Goal: Communication & Community: Share content

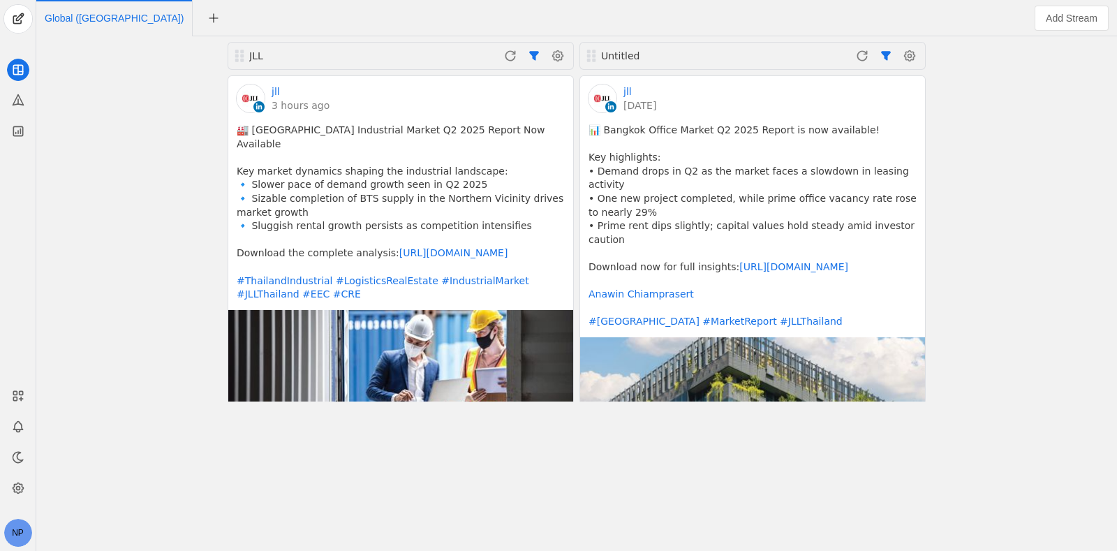
click at [123, 229] on div "JLL jll 3 hours ago 🏭 Thailand Industrial Market Q2 2025 Report Now Available K…" at bounding box center [577, 293] width 1074 height 514
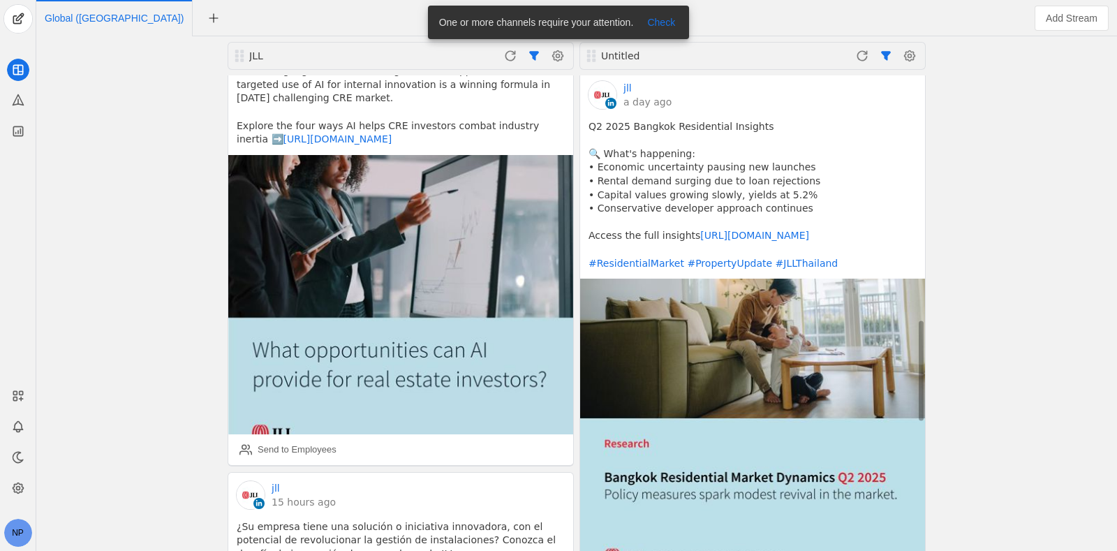
scroll to position [1483, 0]
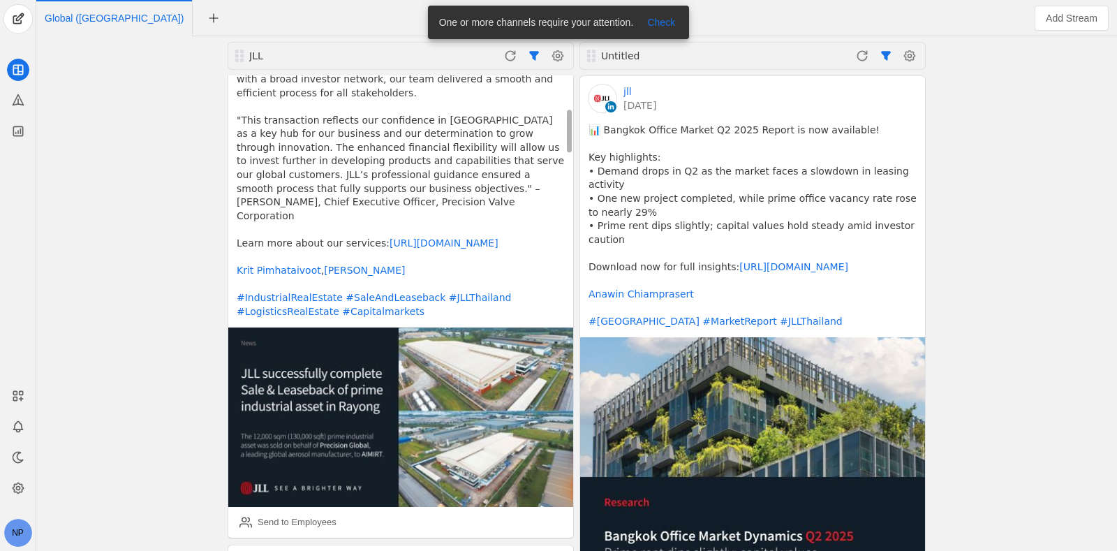
scroll to position [348, 0]
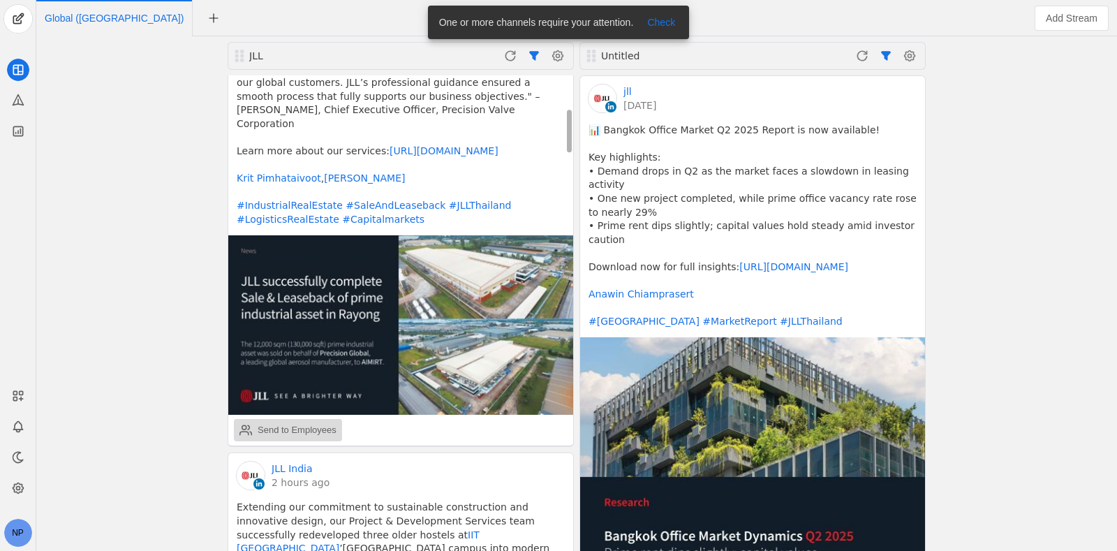
click at [293, 423] on div "Send to Employees" at bounding box center [297, 430] width 79 height 14
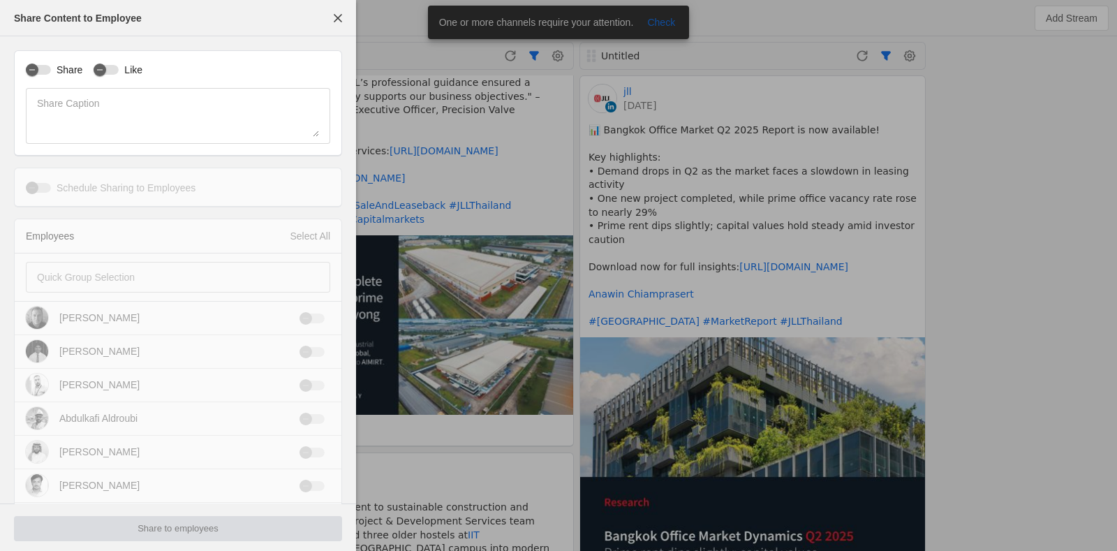
type input "Thailand Standard Time UTC+07"
click at [45, 77] on div "Share" at bounding box center [54, 70] width 57 height 14
click at [33, 74] on icon "button" at bounding box center [32, 70] width 8 height 8
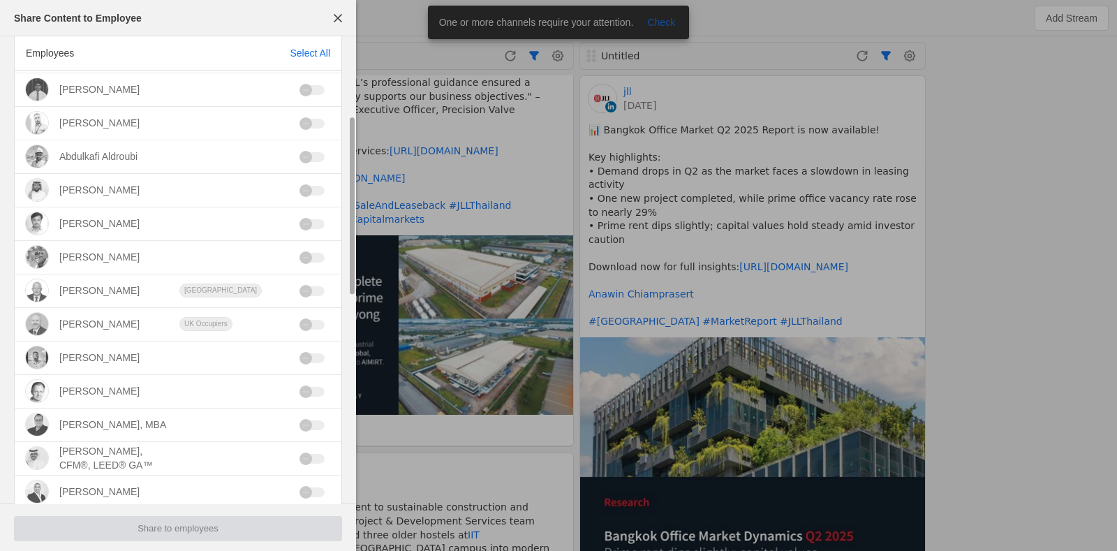
scroll to position [87, 0]
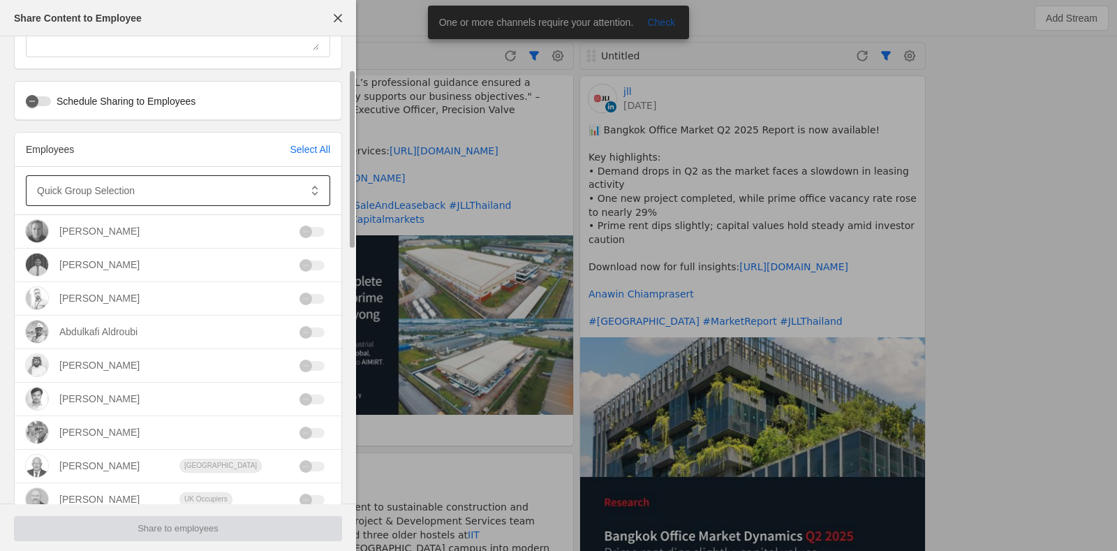
click at [97, 191] on mat-label "Quick Group Selection" at bounding box center [86, 190] width 98 height 17
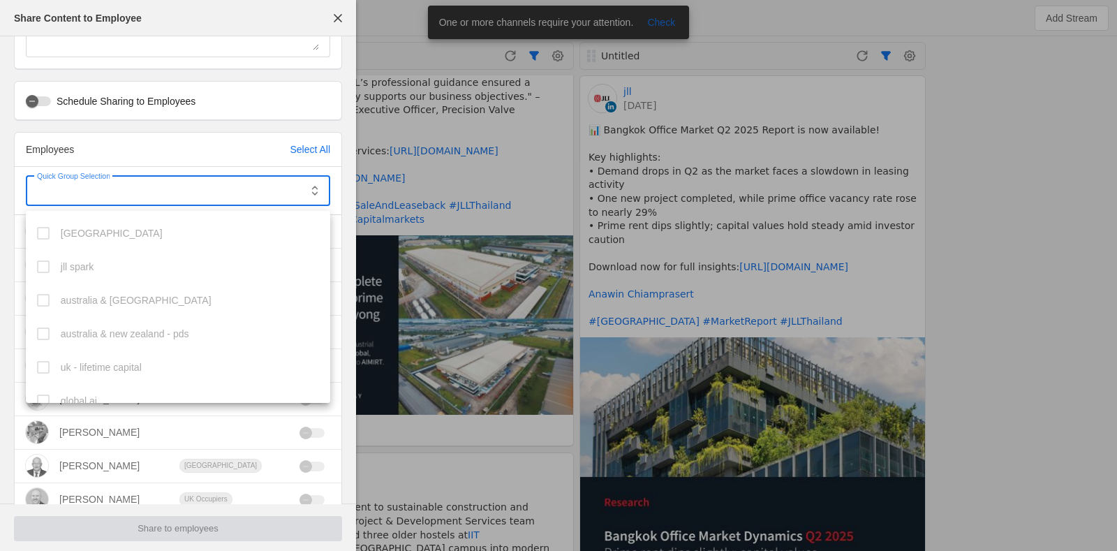
scroll to position [986, 0]
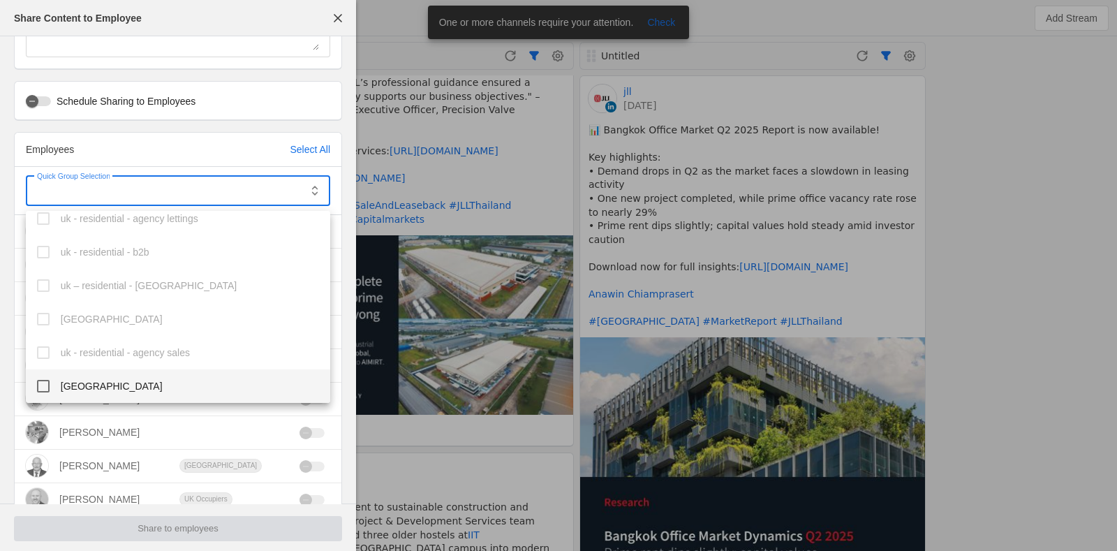
click at [98, 382] on mat-option "thailand" at bounding box center [178, 386] width 304 height 34
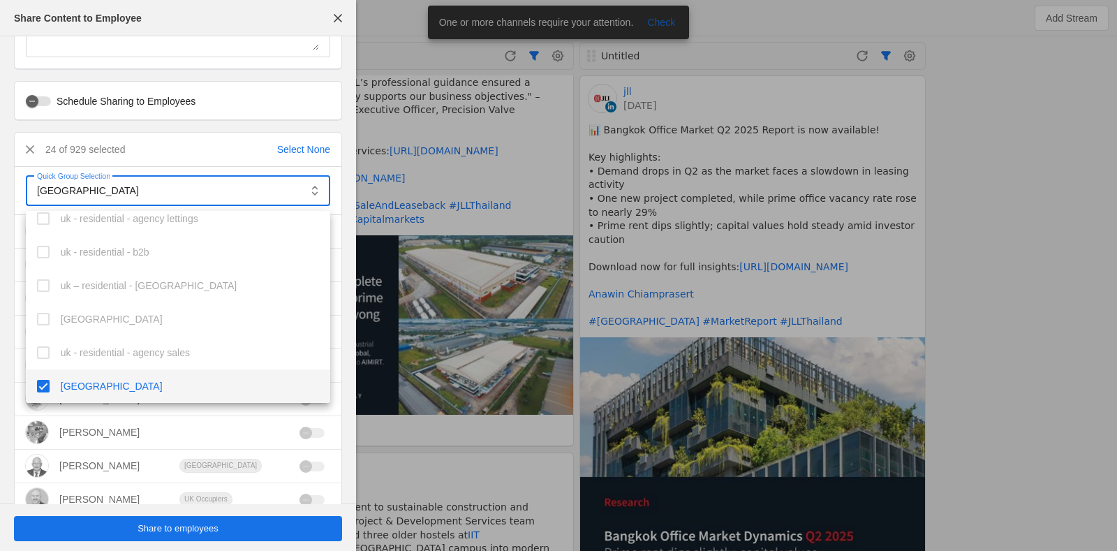
click at [119, 526] on div at bounding box center [558, 275] width 1117 height 551
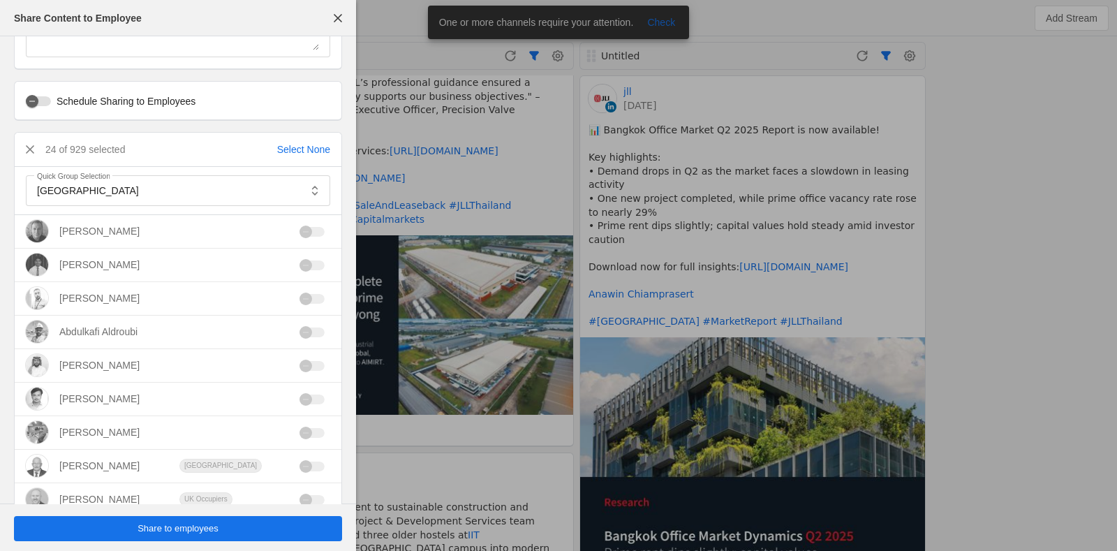
click at [120, 524] on span "undefined" at bounding box center [178, 528] width 328 height 25
